Goal: Task Accomplishment & Management: Manage account settings

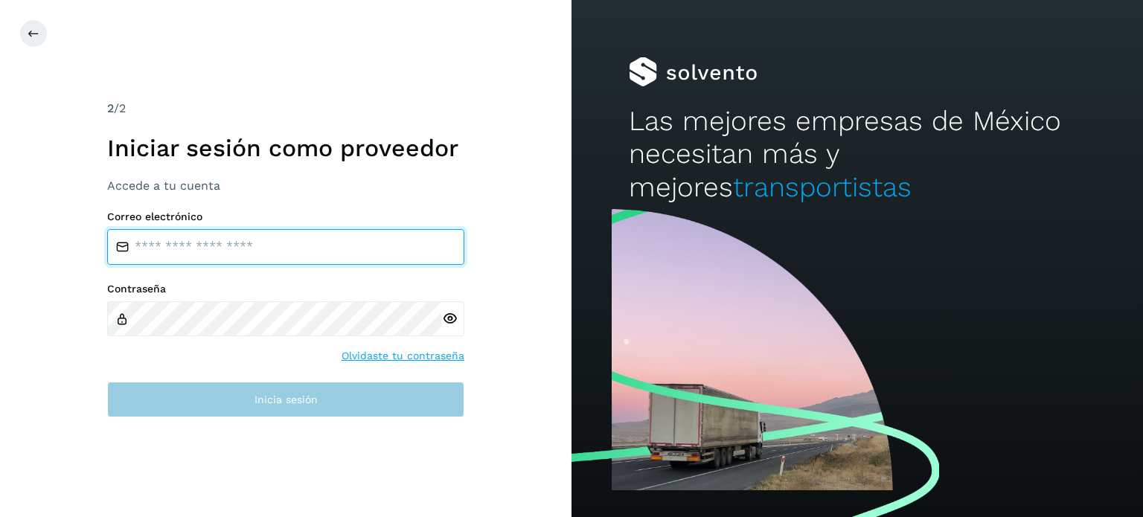
type input "**********"
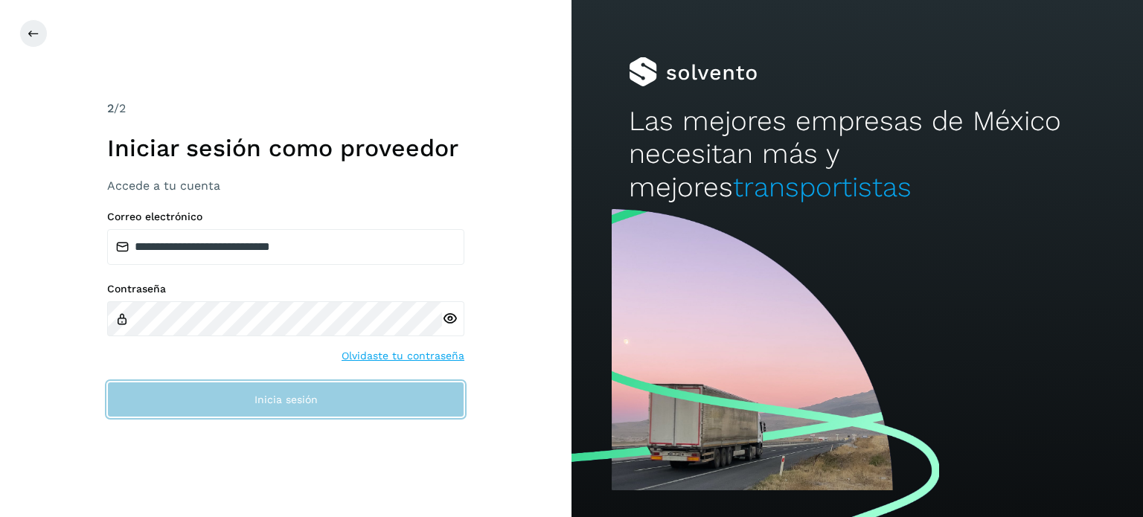
click at [308, 403] on span "Inicia sesión" at bounding box center [286, 400] width 63 height 10
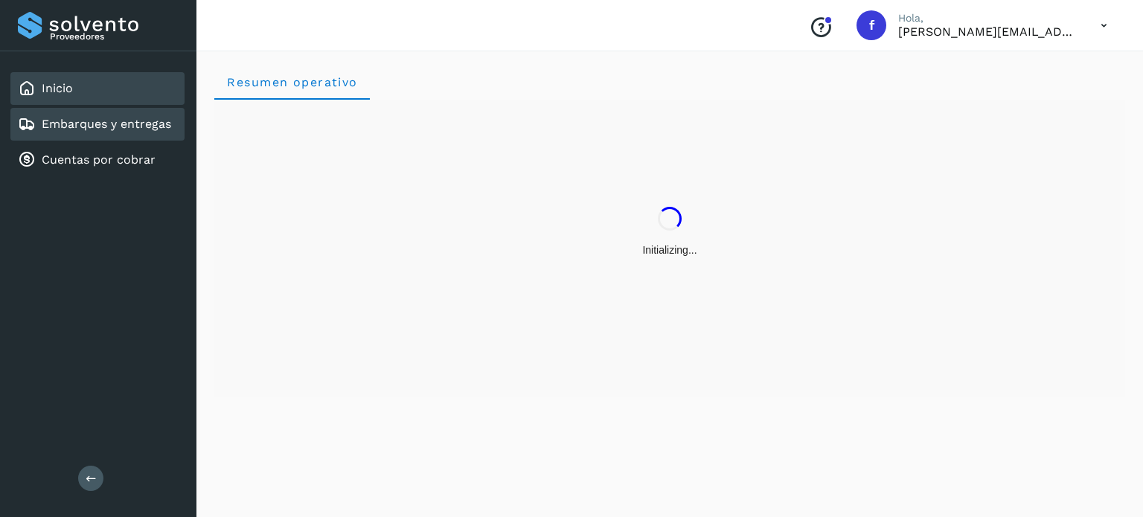
click at [114, 128] on link "Embarques y entregas" at bounding box center [107, 124] width 130 height 14
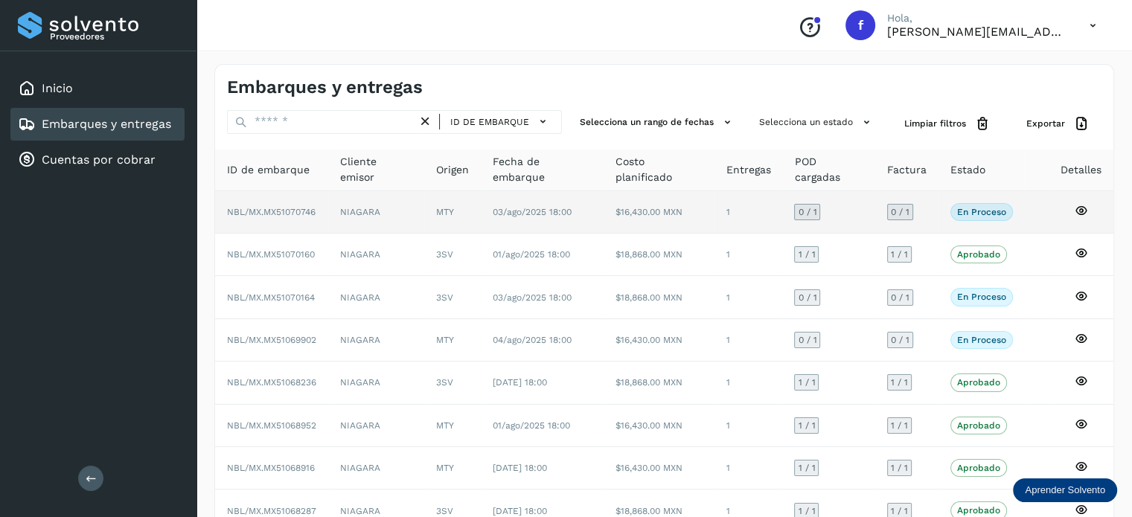
click at [275, 207] on span "NBL/MX.MX51070746" at bounding box center [271, 212] width 89 height 10
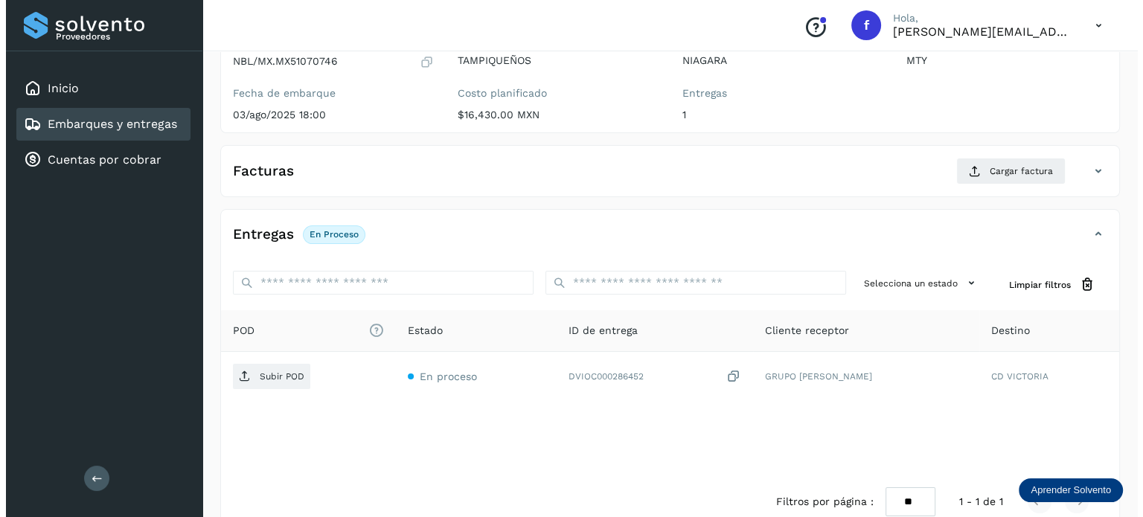
scroll to position [188, 0]
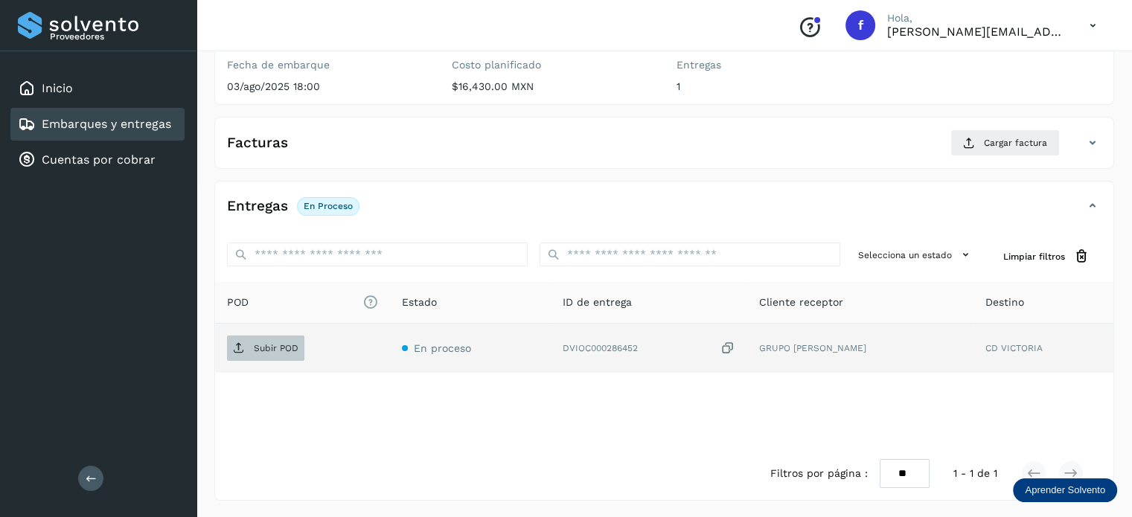
click at [295, 351] on p "Subir POD" at bounding box center [276, 348] width 45 height 10
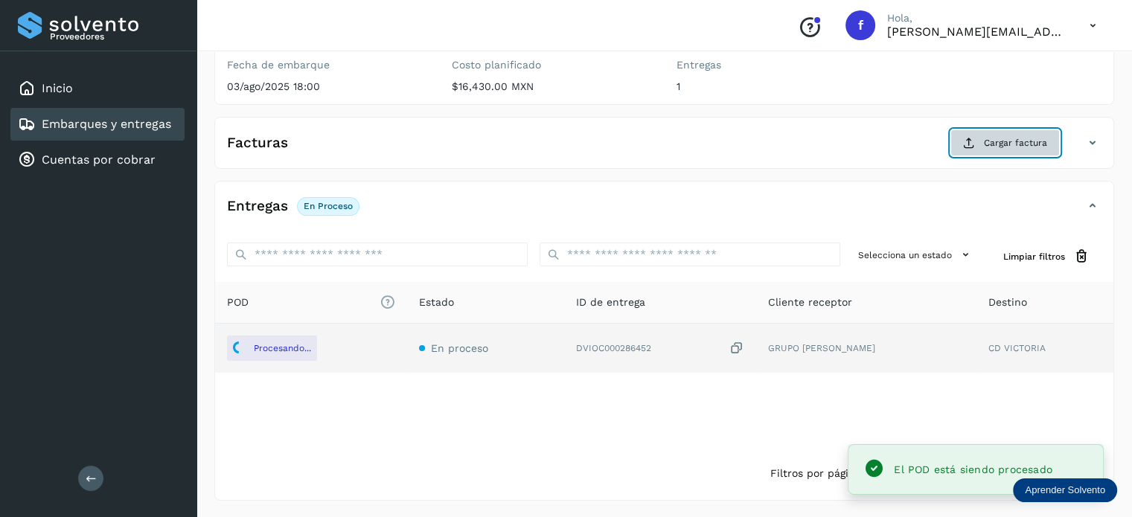
click at [968, 145] on icon at bounding box center [969, 143] width 12 height 12
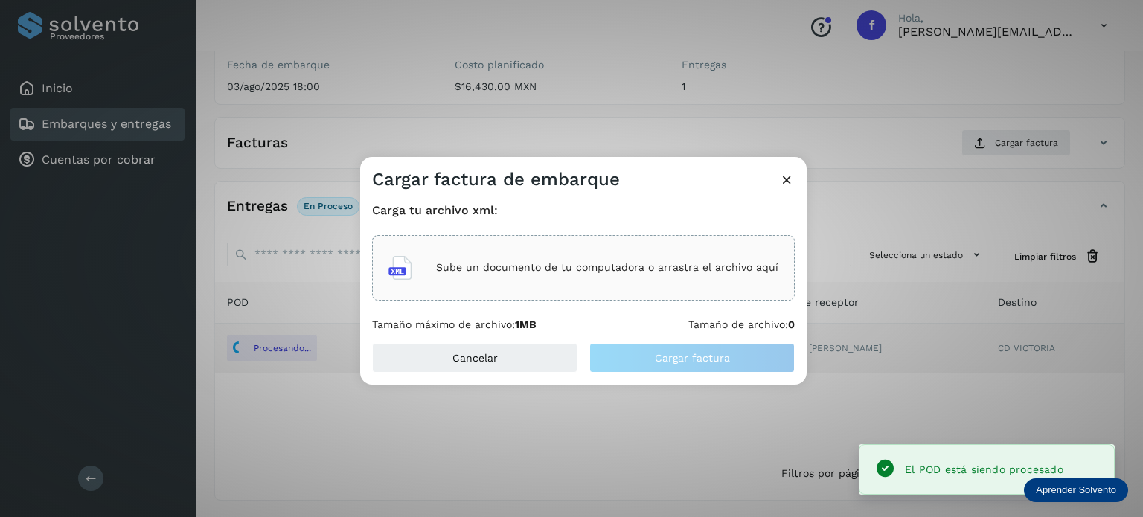
click at [580, 239] on div "Sube un documento de tu computadora o arrastra el archivo aquí" at bounding box center [583, 268] width 423 height 66
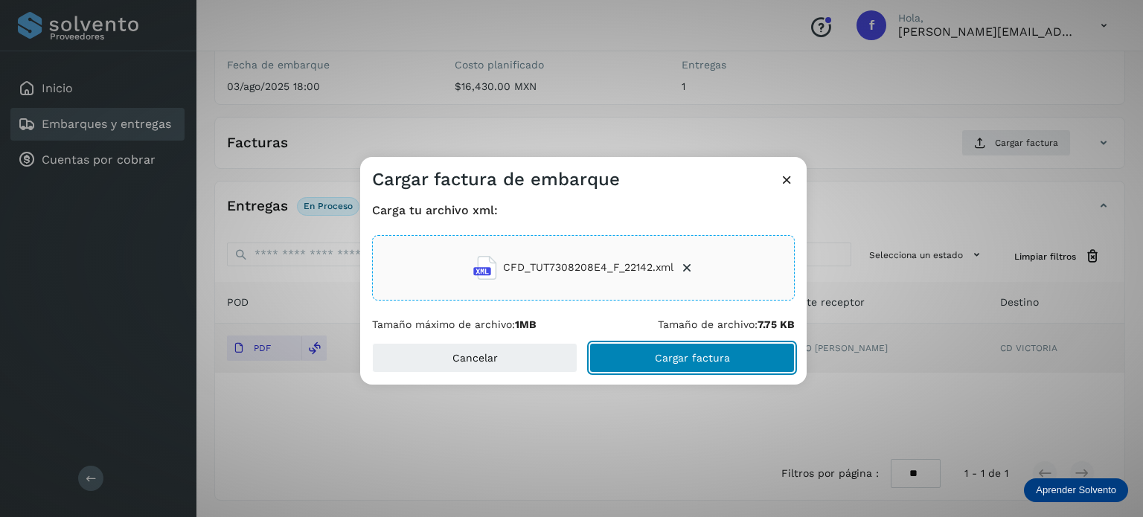
click at [660, 344] on button "Cargar factura" at bounding box center [692, 358] width 205 height 30
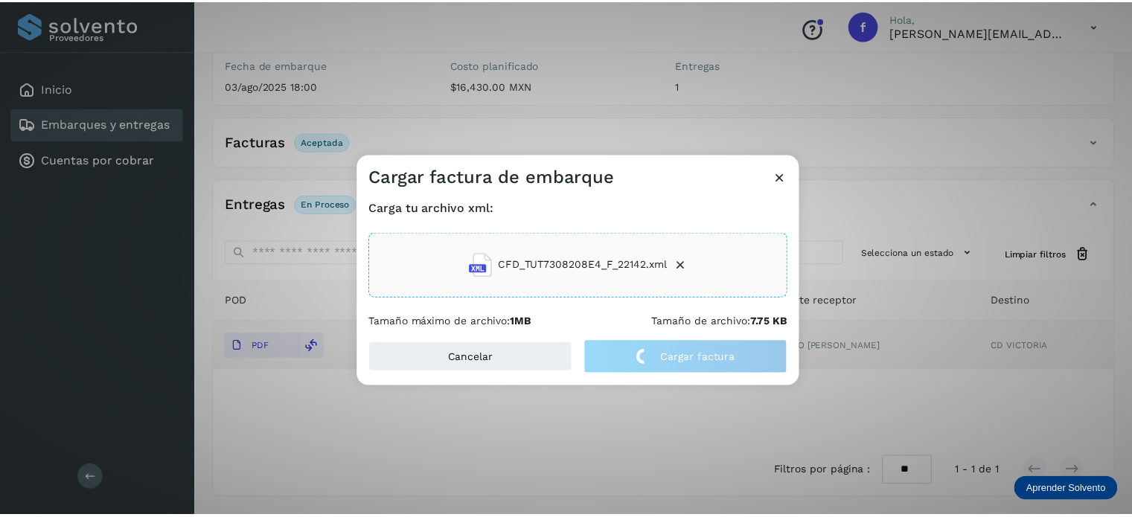
scroll to position [186, 0]
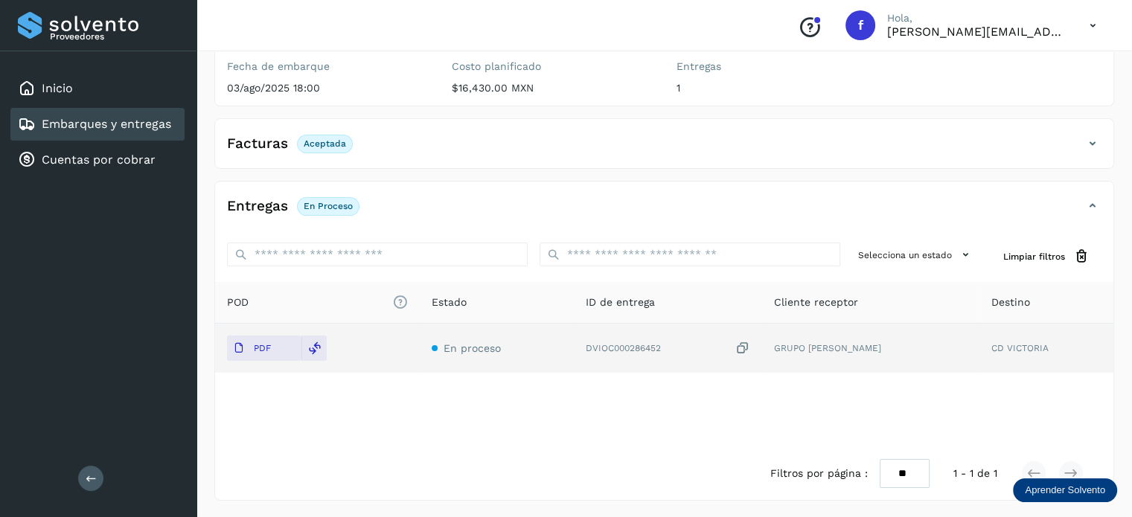
click at [120, 125] on link "Embarques y entregas" at bounding box center [107, 124] width 130 height 14
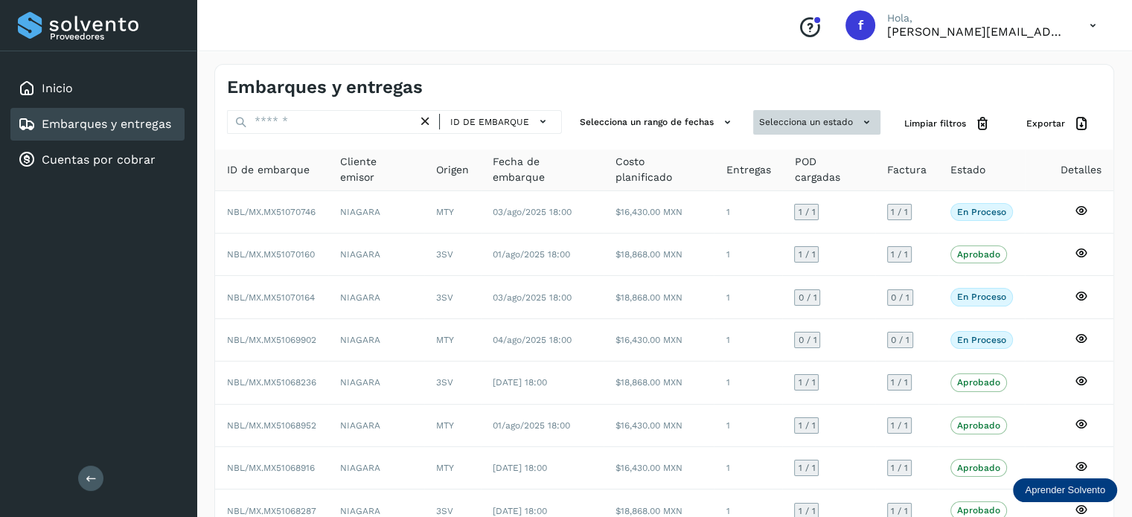
click at [843, 120] on button "Selecciona un estado" at bounding box center [816, 122] width 127 height 25
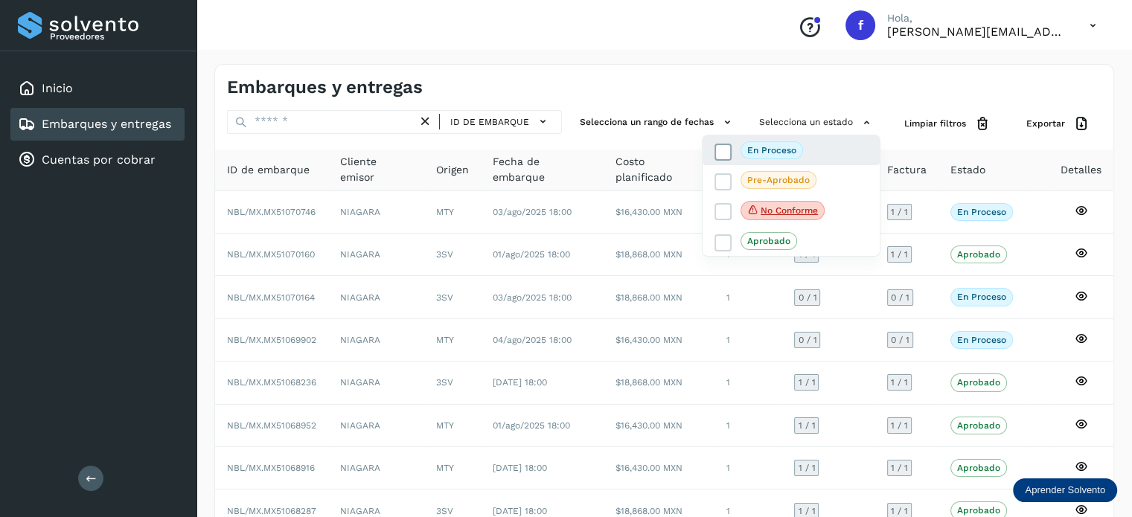
click at [767, 148] on p "En proceso" at bounding box center [771, 150] width 49 height 10
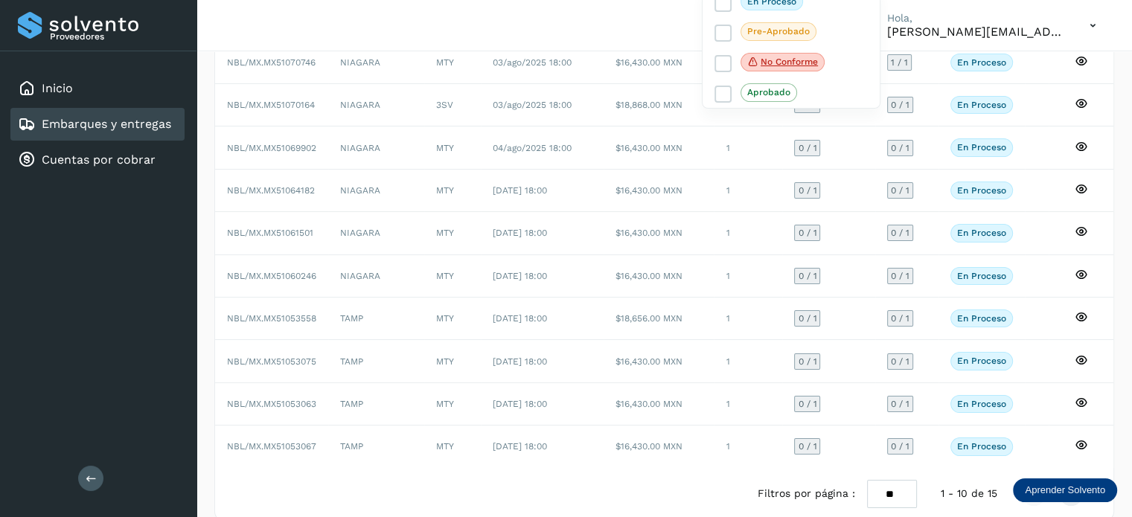
scroll to position [167, 0]
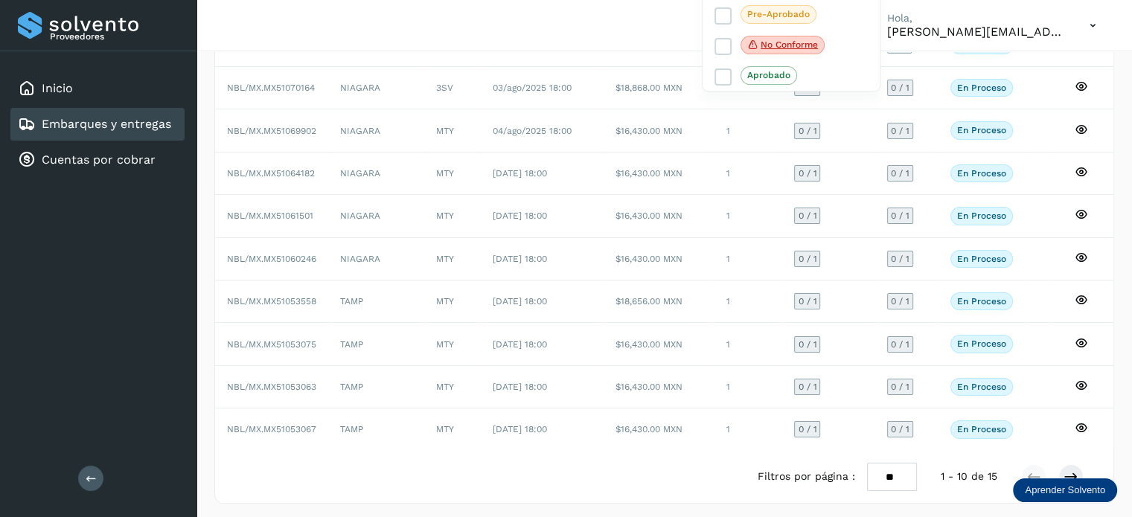
click at [898, 475] on div at bounding box center [566, 258] width 1132 height 517
click at [893, 473] on select "** ** **" at bounding box center [892, 477] width 50 height 29
select select "**"
click at [867, 463] on select "** ** **" at bounding box center [892, 477] width 50 height 29
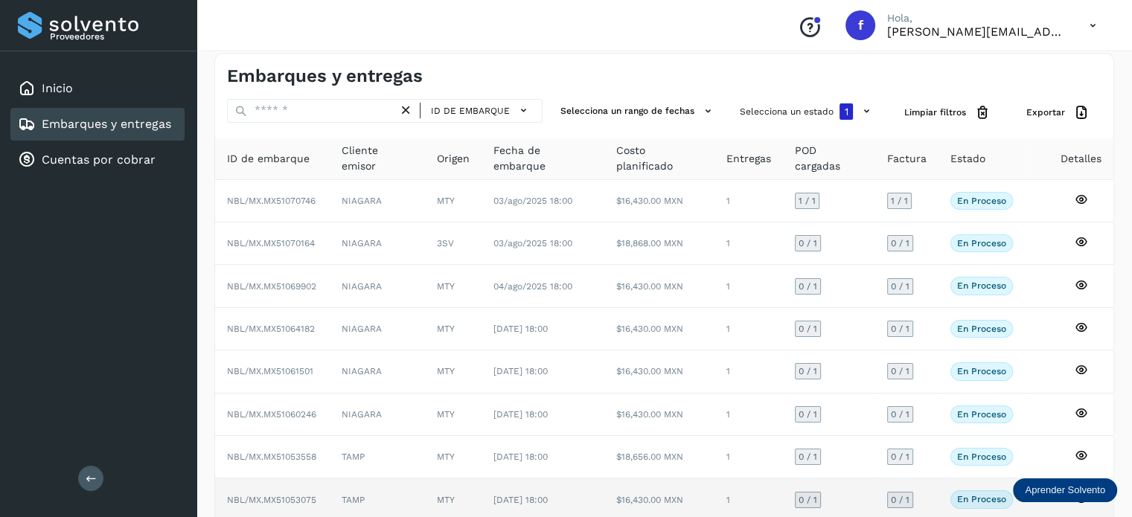
scroll to position [6, 0]
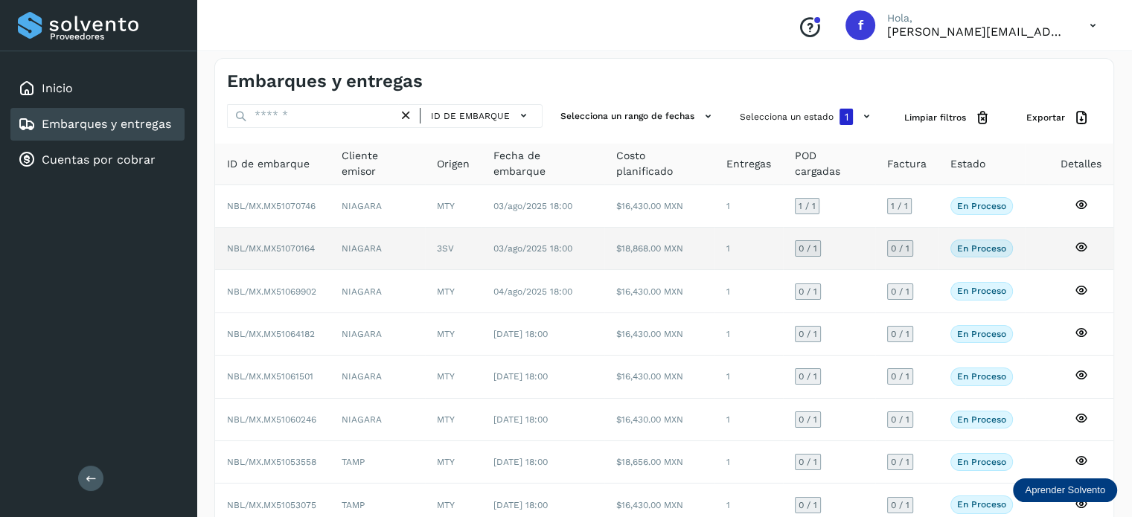
click at [286, 249] on span "NBL/MX.MX51070164" at bounding box center [271, 248] width 88 height 10
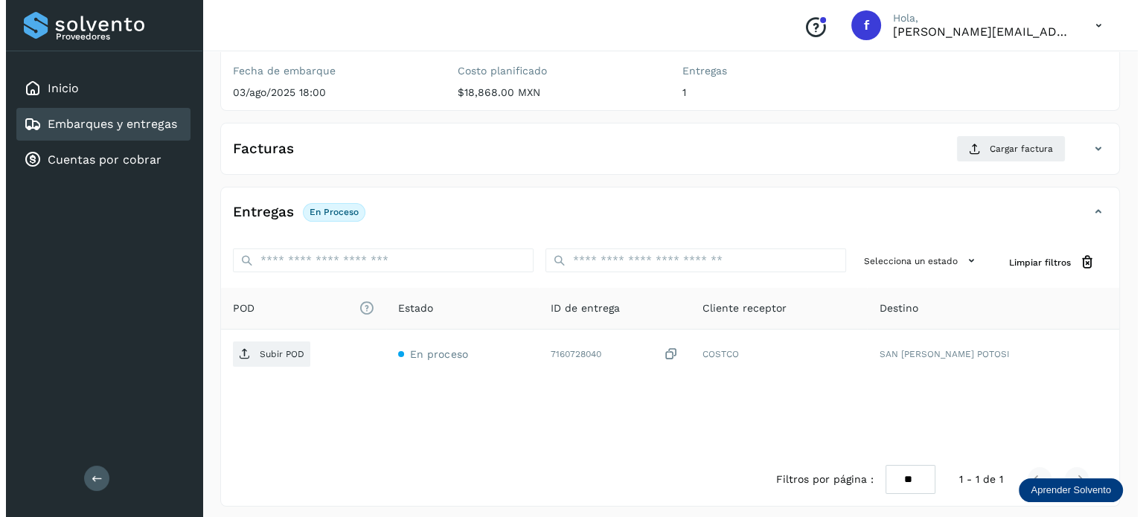
scroll to position [188, 0]
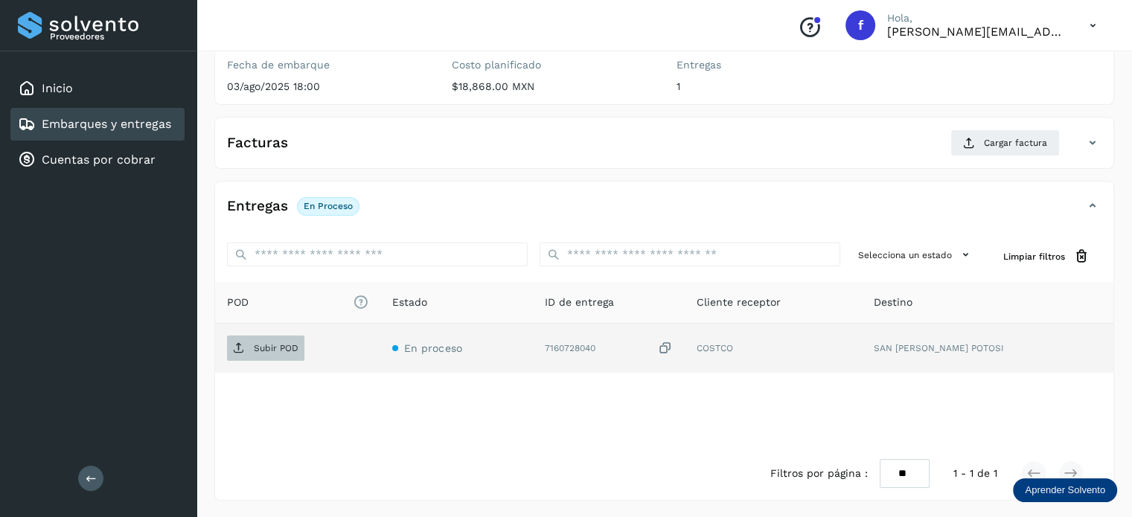
click at [258, 354] on span "Subir POD" at bounding box center [265, 348] width 77 height 24
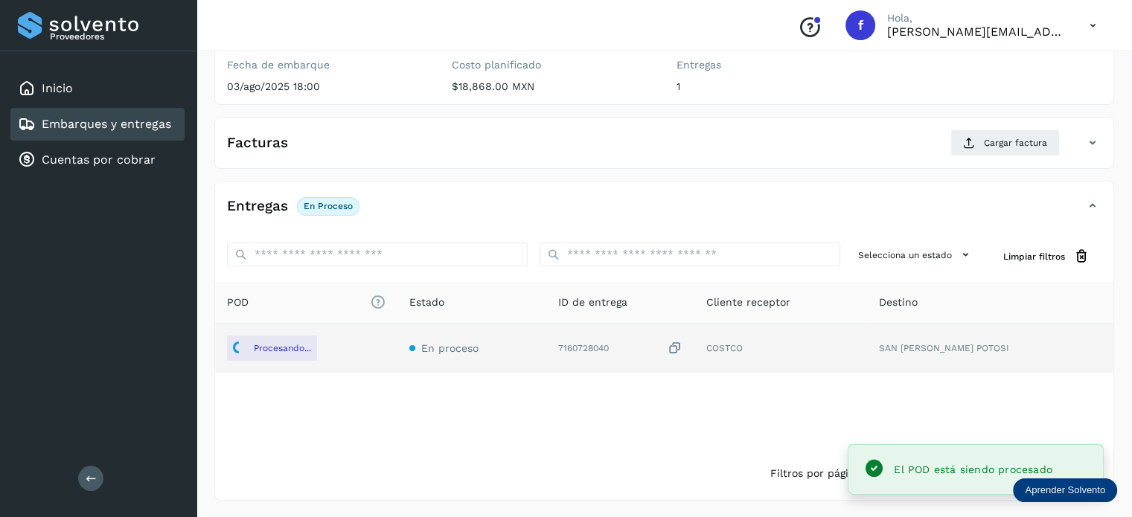
click at [983, 124] on div "Facturas Cargar factura Aún no has subido ninguna factura" at bounding box center [664, 143] width 900 height 52
click at [958, 155] on button "Cargar factura" at bounding box center [1005, 143] width 109 height 27
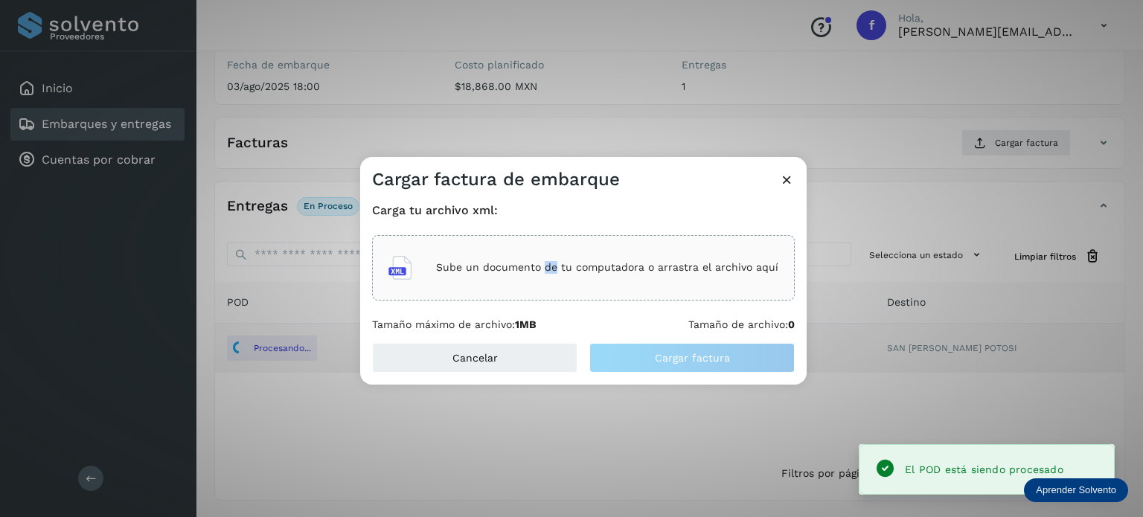
drag, startPoint x: 547, startPoint y: 301, endPoint x: 564, endPoint y: 282, distance: 25.4
click at [561, 284] on div "Carga tu archivo xml: Sube un documento de tu computadora o arrastra el archivo…" at bounding box center [583, 267] width 423 height 128
click at [564, 287] on div "Sube un documento de tu computadora o arrastra el archivo aquí" at bounding box center [584, 268] width 390 height 40
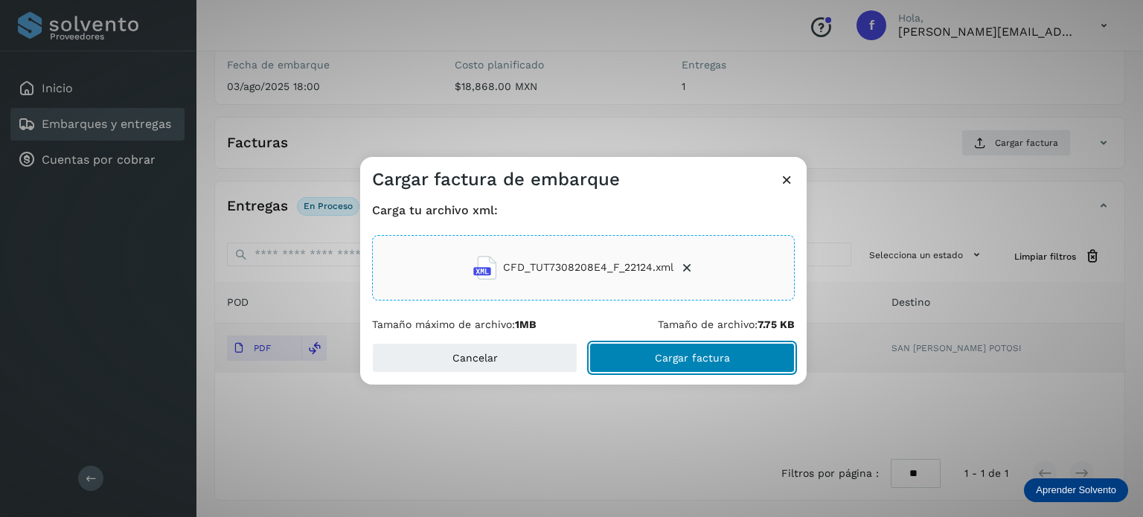
click at [730, 348] on button "Cargar factura" at bounding box center [692, 358] width 205 height 30
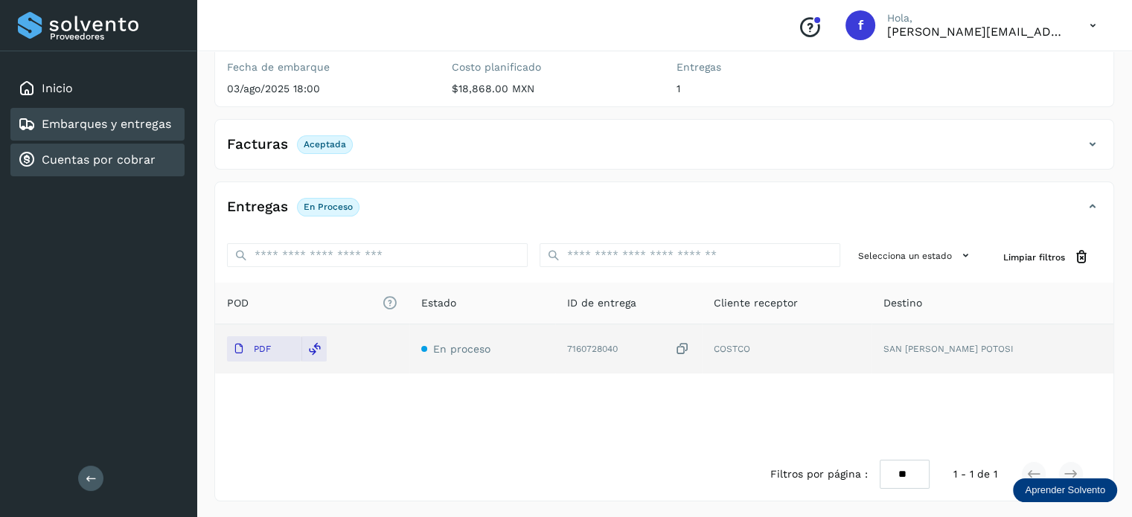
scroll to position [186, 0]
click at [74, 130] on link "Embarques y entregas" at bounding box center [107, 124] width 130 height 14
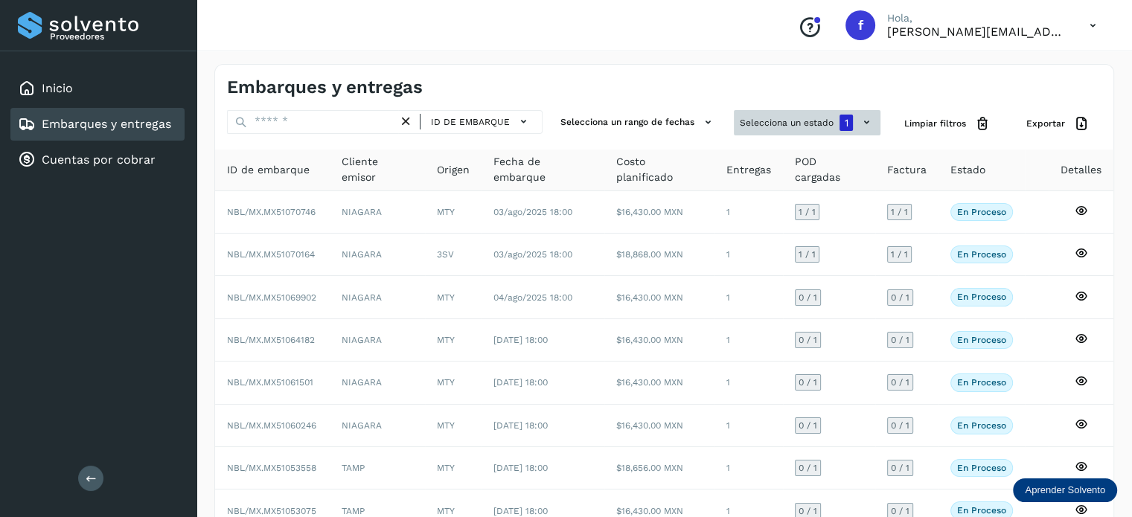
click at [836, 122] on button "Selecciona un estado 1" at bounding box center [807, 122] width 147 height 25
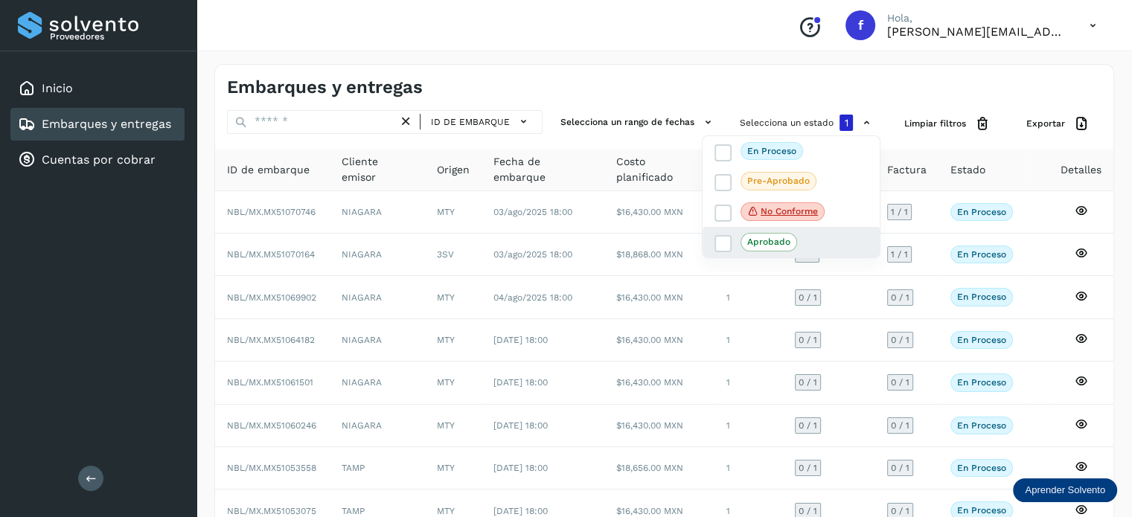
click at [768, 230] on div "Aprobado" at bounding box center [791, 242] width 177 height 30
click at [723, 240] on icon at bounding box center [723, 244] width 15 height 15
select select "**"
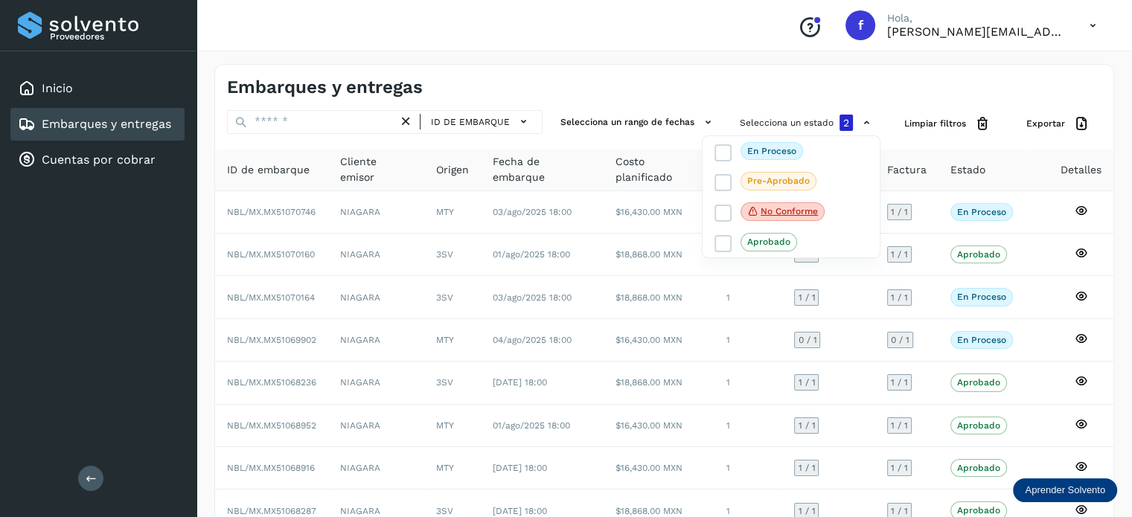
drag, startPoint x: 648, startPoint y: 83, endPoint x: 655, endPoint y: 83, distance: 7.5
click at [648, 84] on div at bounding box center [566, 258] width 1132 height 517
